Goal: Transaction & Acquisition: Purchase product/service

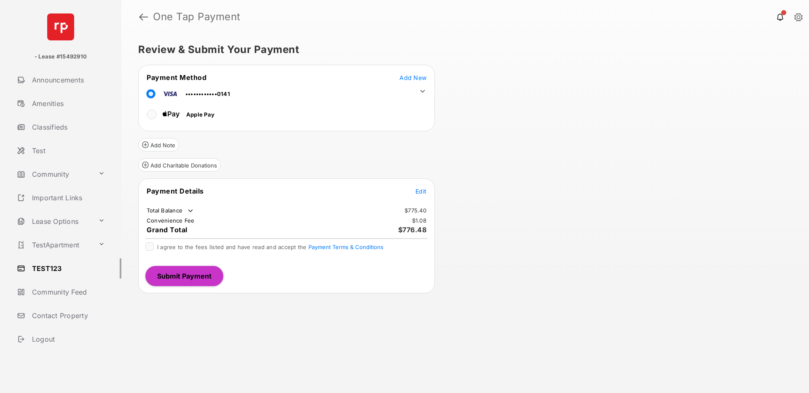
click at [419, 193] on span "Edit" at bounding box center [420, 191] width 11 height 7
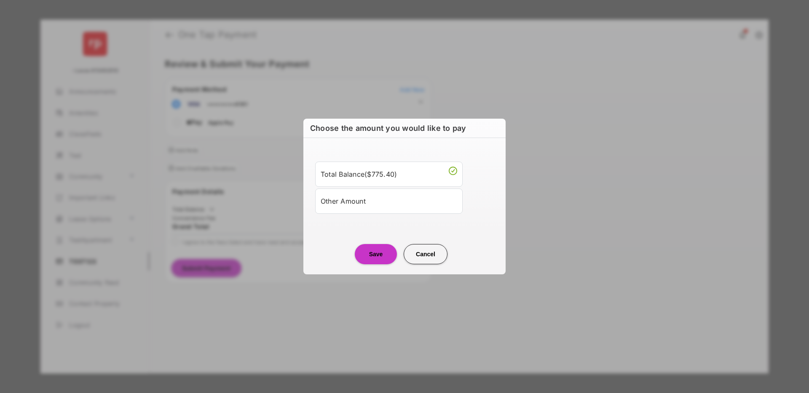
click at [375, 201] on div "Other Amount" at bounding box center [389, 201] width 136 height 14
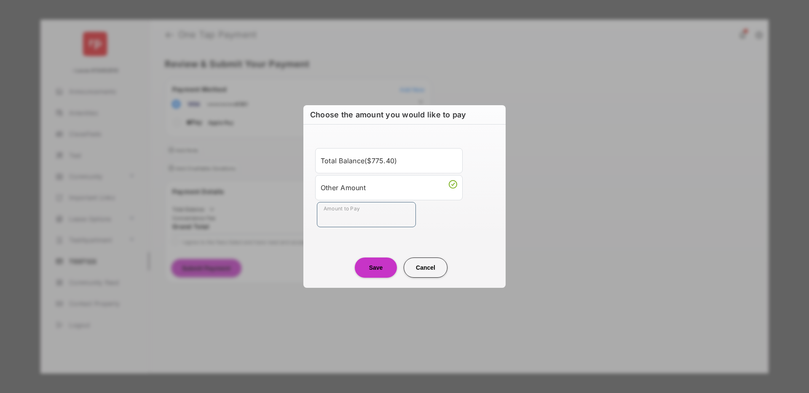
click at [349, 215] on input "Amount to Pay" at bounding box center [366, 214] width 99 height 25
type input "*****"
click at [370, 265] on button "Save" at bounding box center [376, 268] width 42 height 20
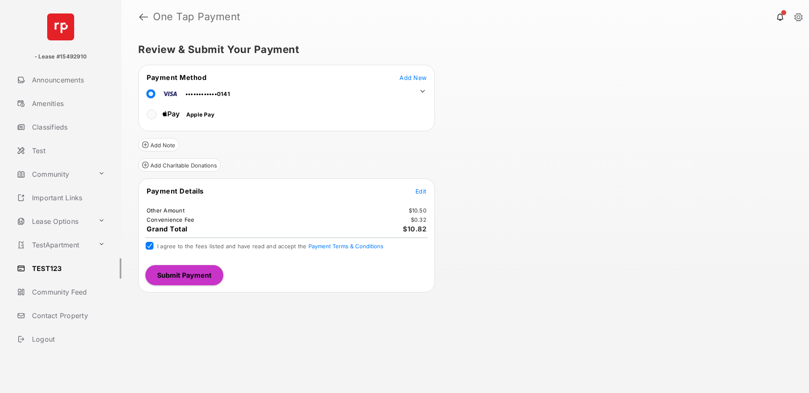
click at [184, 275] on button "Submit Payment" at bounding box center [184, 275] width 78 height 20
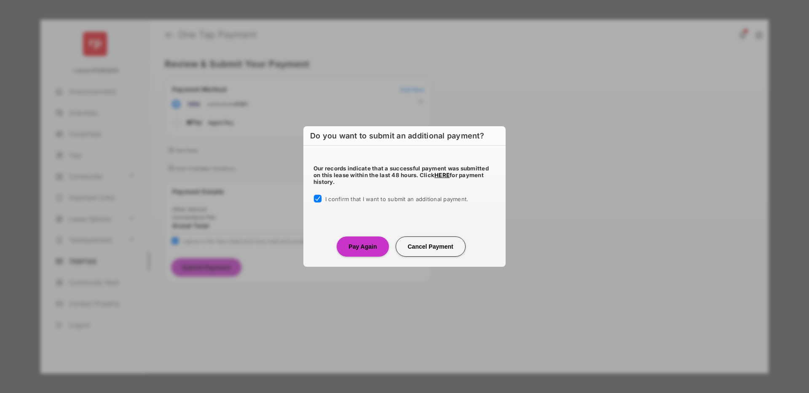
click at [363, 244] on button "Pay Again" at bounding box center [363, 247] width 52 height 20
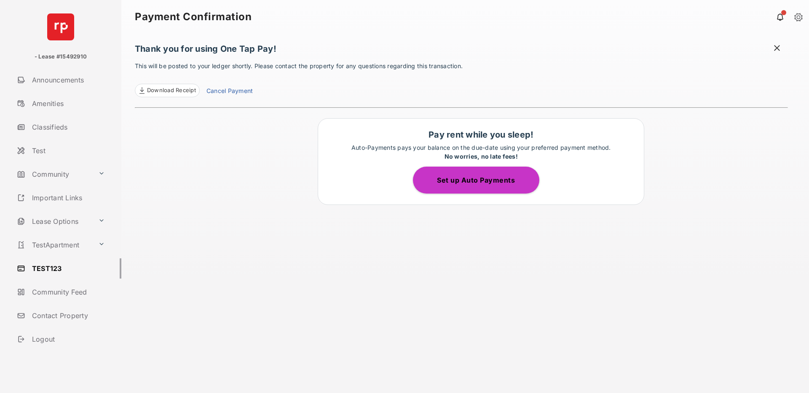
click at [183, 90] on span "Download Receipt" at bounding box center [171, 90] width 49 height 8
click at [244, 148] on div "Thank you for using One Tap Pay! This will be posted to your ledger shortly. Pl…" at bounding box center [461, 214] width 653 height 360
click at [56, 265] on link "TEST123" at bounding box center [67, 269] width 108 height 20
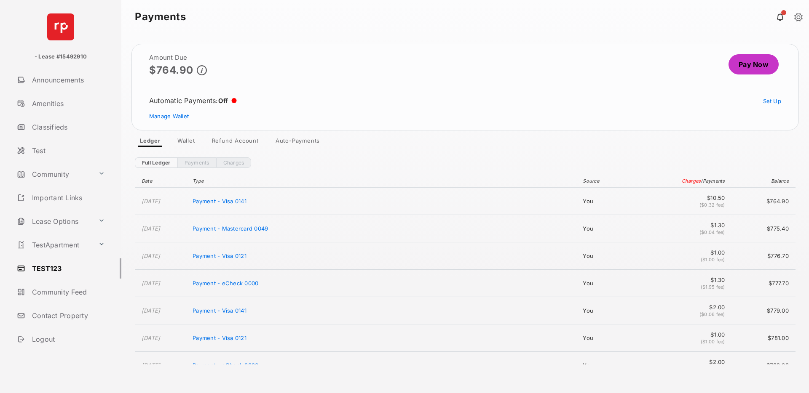
click at [753, 59] on link "Pay Now" at bounding box center [753, 64] width 50 height 20
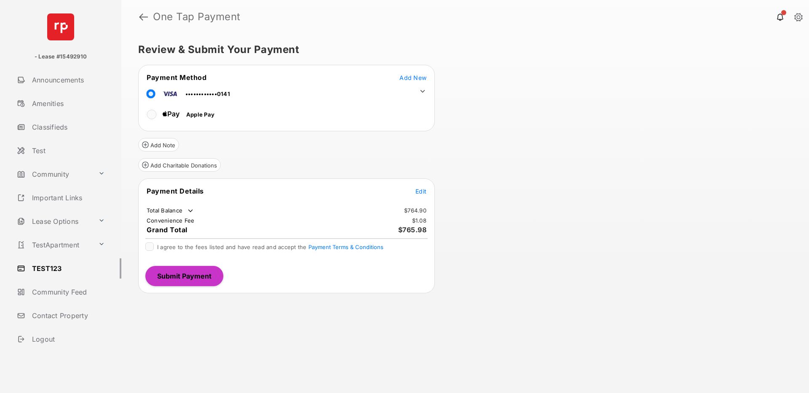
click at [420, 90] on icon at bounding box center [423, 92] width 8 height 8
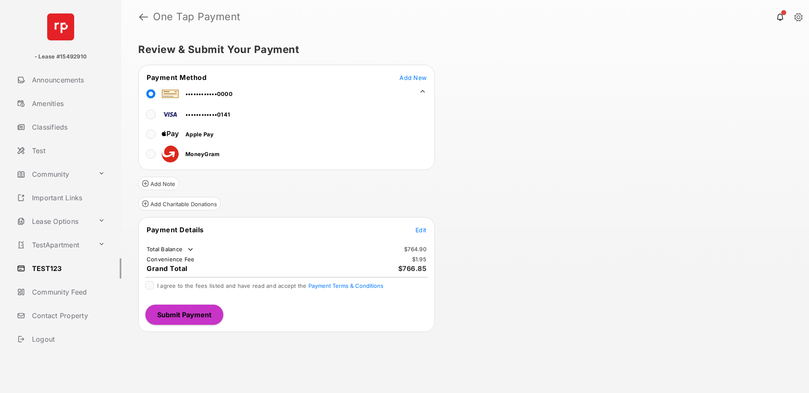
click at [420, 231] on span "Edit" at bounding box center [420, 230] width 11 height 7
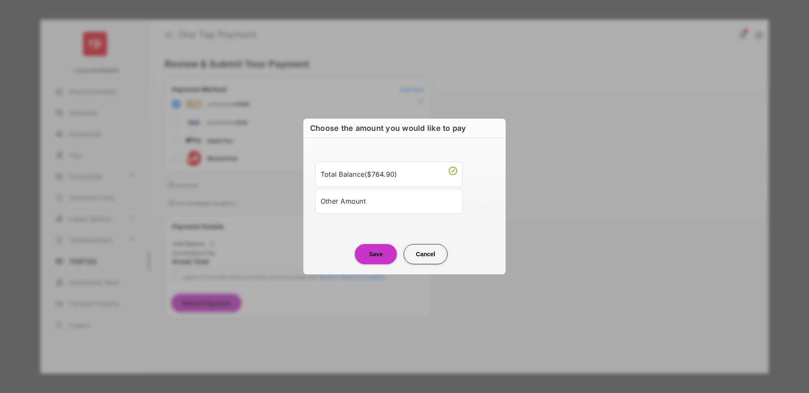
click at [377, 199] on div "Other Amount" at bounding box center [389, 201] width 136 height 14
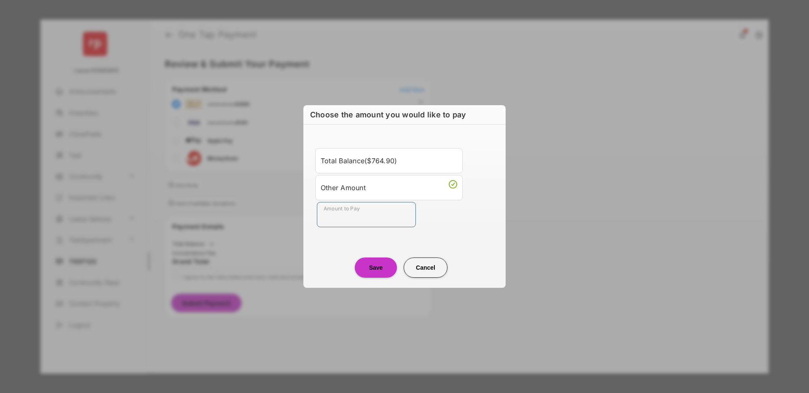
click at [355, 219] on input "Amount to Pay" at bounding box center [366, 214] width 99 height 25
type input "***"
click at [374, 269] on button "Save" at bounding box center [376, 268] width 42 height 20
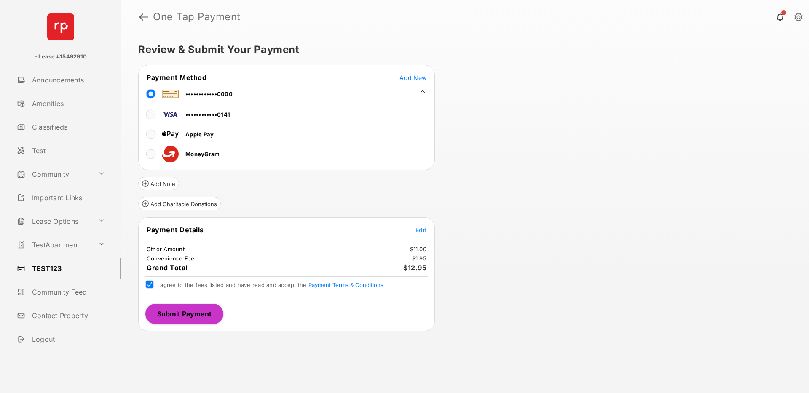
click at [197, 313] on button "Submit Payment" at bounding box center [184, 314] width 78 height 20
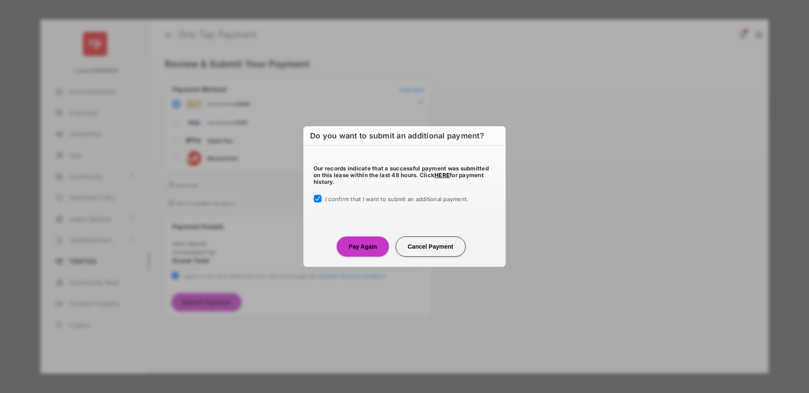
click at [369, 247] on button "Pay Again" at bounding box center [363, 247] width 52 height 20
